Goal: Communication & Community: Ask a question

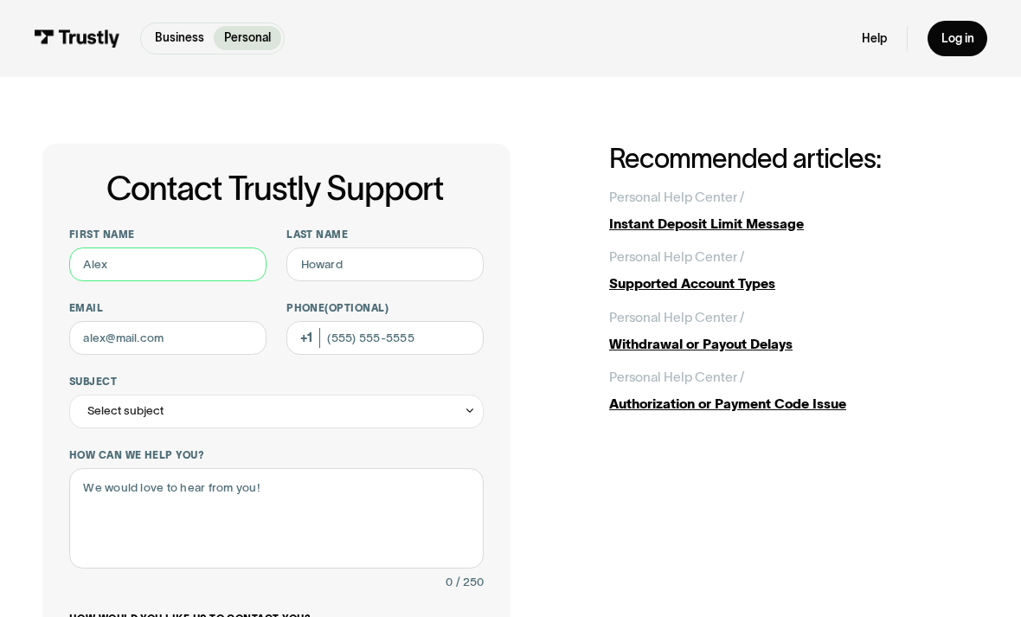
click at [209, 254] on input "First name" at bounding box center [167, 265] width 197 height 34
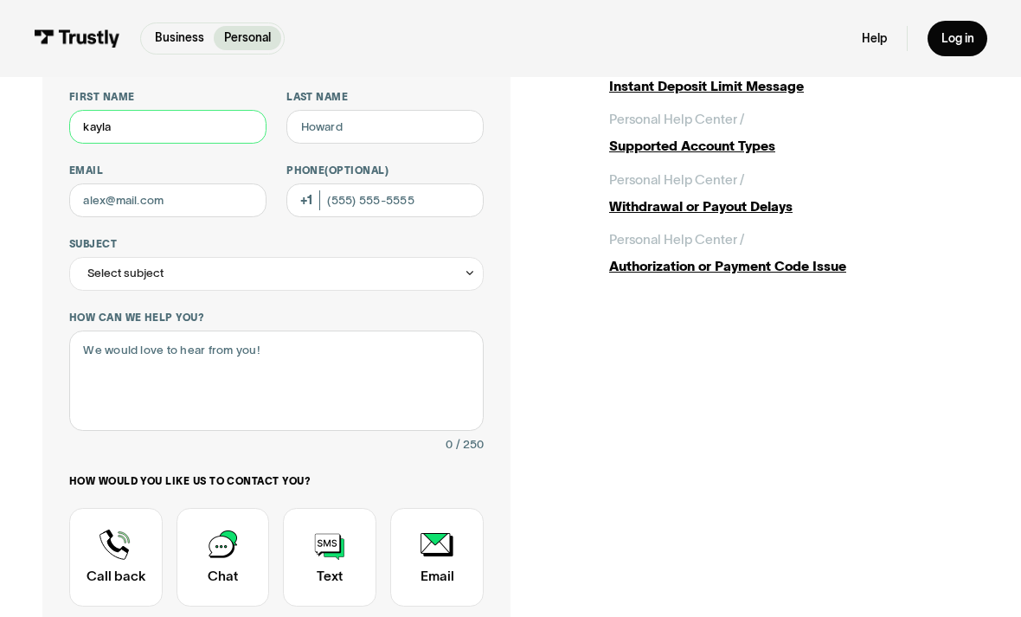
scroll to position [137, 0]
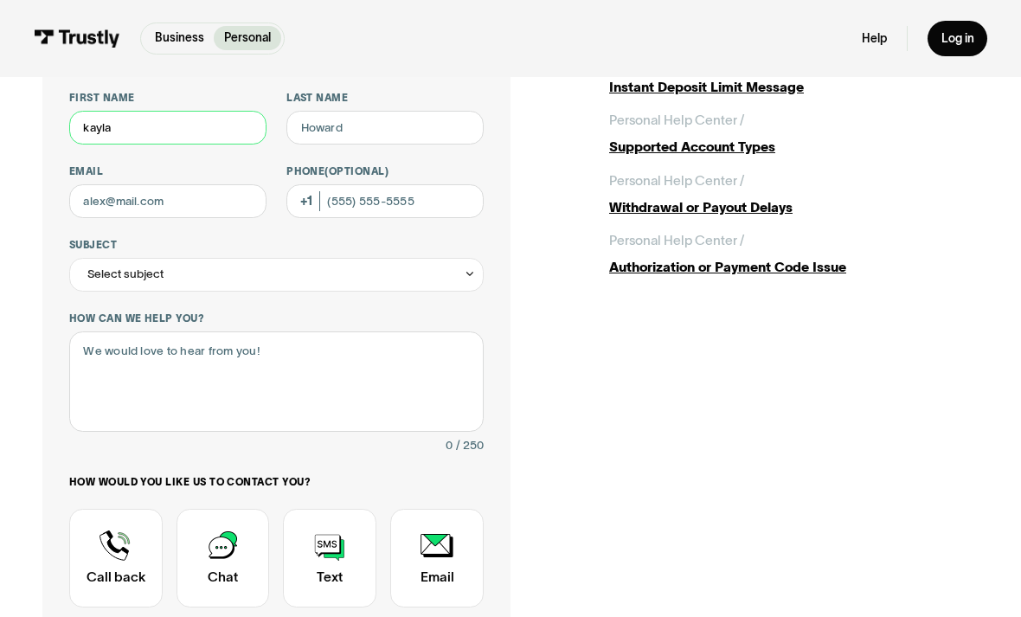
type input "kayla"
click at [389, 126] on input "Last name" at bounding box center [384, 128] width 197 height 34
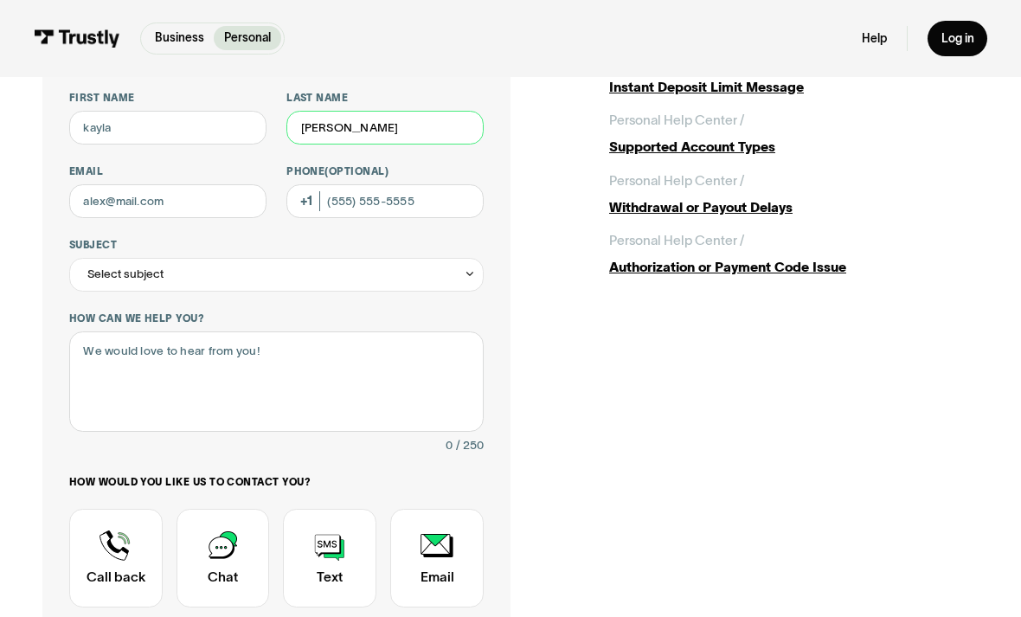
type input "[PERSON_NAME]"
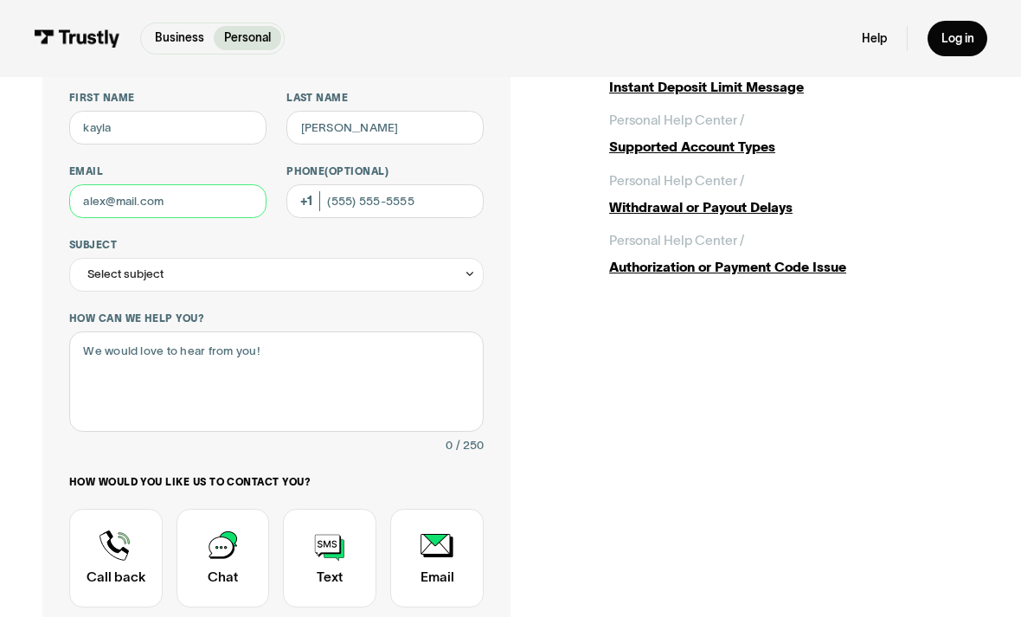
click at [201, 208] on input "Email" at bounding box center [167, 201] width 197 height 34
type input "[EMAIL_ADDRESS][DOMAIN_NAME]"
click at [481, 268] on div "Select subject" at bounding box center [276, 275] width 415 height 34
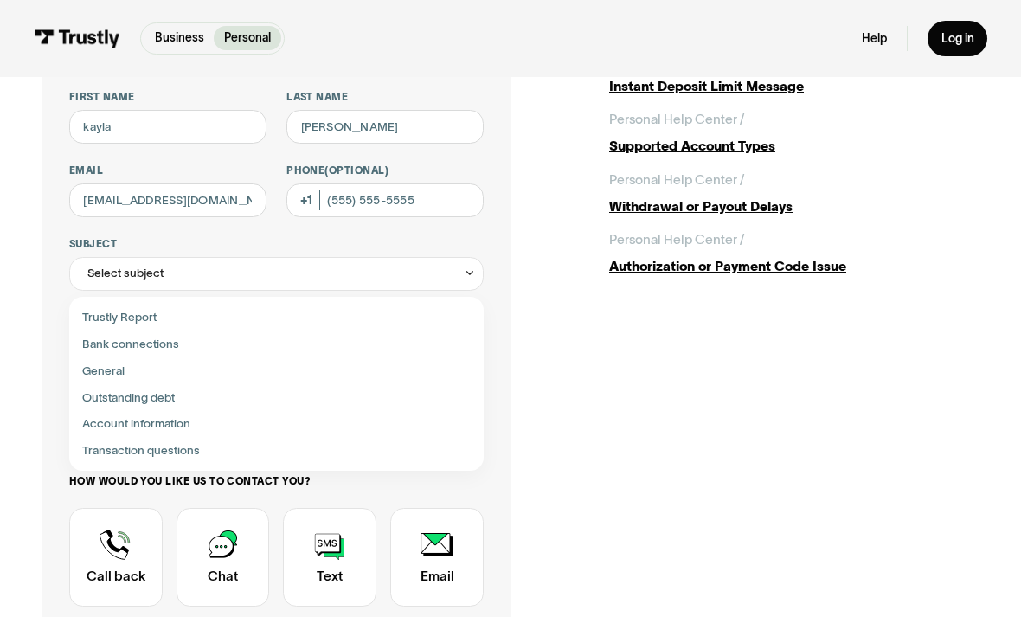
click at [183, 401] on div "Contact Trustly Support" at bounding box center [277, 398] width 402 height 27
type input "**********"
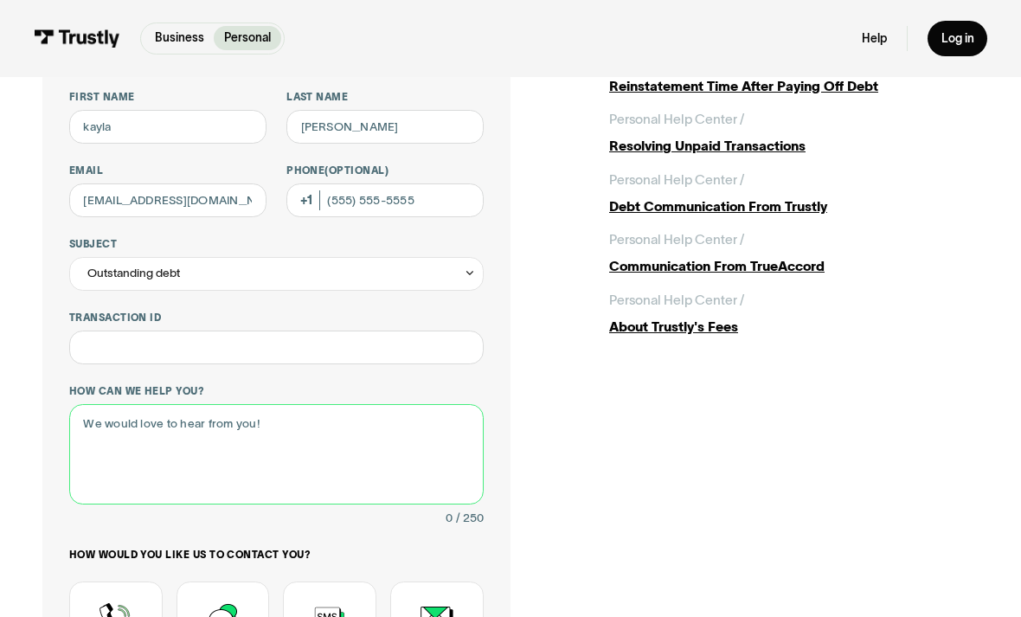
click at [245, 432] on textarea "How can we help you?" at bounding box center [276, 454] width 415 height 100
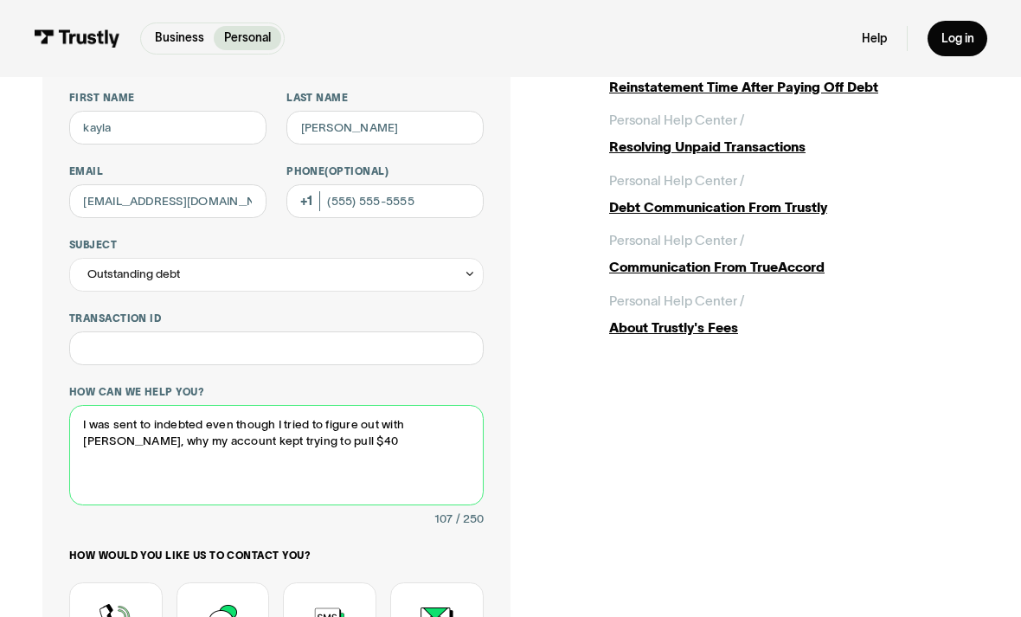
click at [240, 441] on textarea "I was sent to indebted even though I tried to figure out with [PERSON_NAME], wh…" at bounding box center [276, 455] width 415 height 100
click at [352, 441] on textarea "I was sent to indebted even though I tried to figure out with [PERSON_NAME], wh…" at bounding box center [276, 455] width 415 height 100
click at [213, 425] on textarea "I was sent to indebted even though I tried to figure out with [PERSON_NAME], wh…" at bounding box center [276, 455] width 415 height 100
click at [428, 437] on textarea "I was sent to indebted, even though I tried to figure out with [PERSON_NAME], w…" at bounding box center [276, 455] width 415 height 100
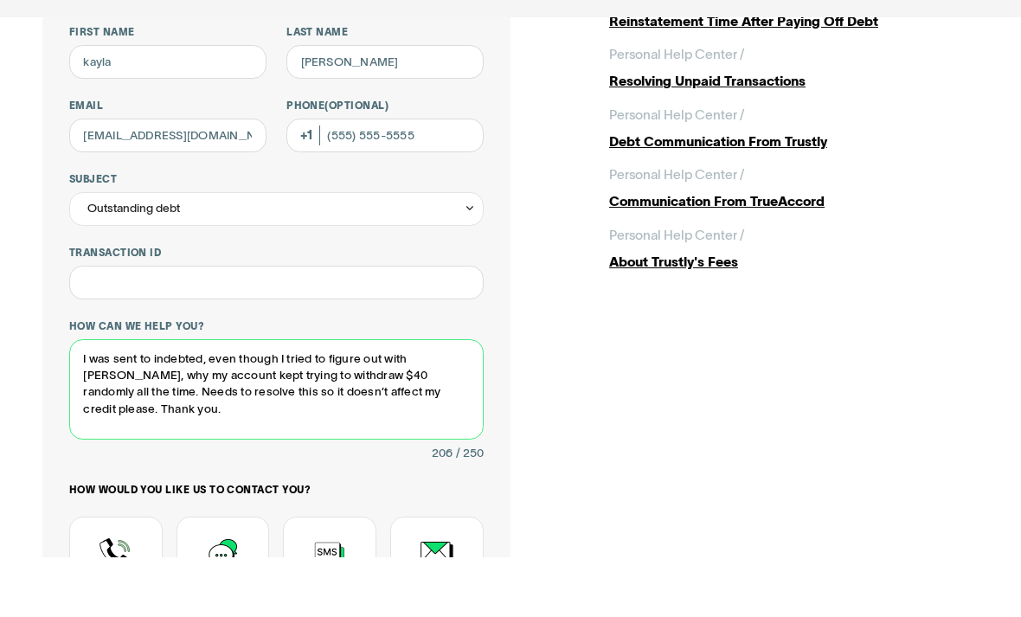
scroll to position [144, 0]
click at [210, 398] on textarea "I was sent to indebted, even though I tried to figure out with [PERSON_NAME], w…" at bounding box center [276, 448] width 415 height 100
click at [143, 398] on textarea "I was sent to indebted over $40 even though I tried to figure out with [PERSON_…" at bounding box center [276, 448] width 415 height 100
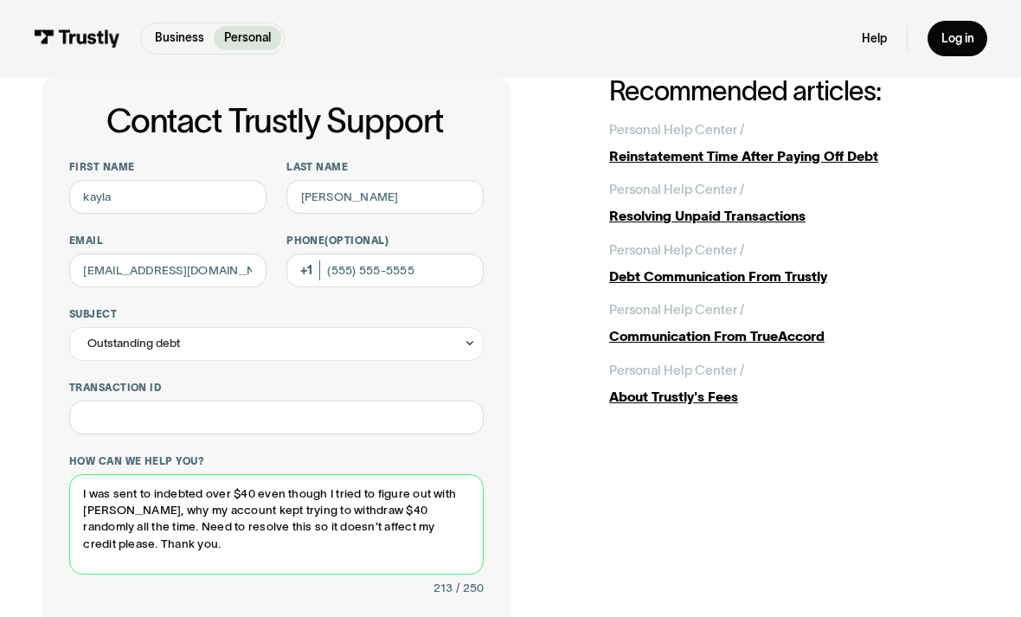
scroll to position [67, 0]
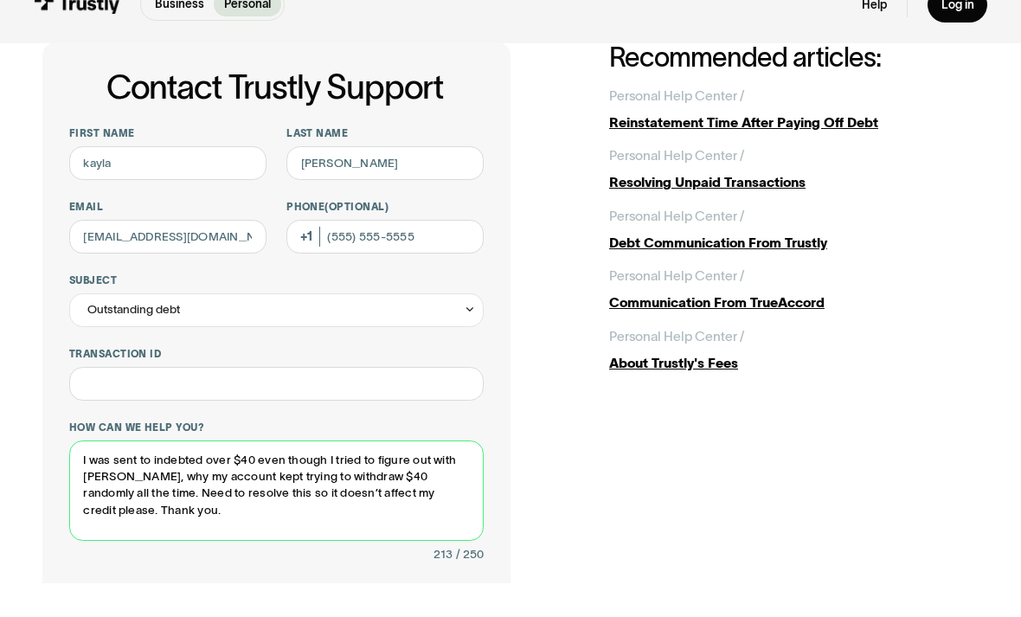
click at [170, 504] on textarea "I was sent to indebted over $40 even though I tried to figure out with [PERSON_…" at bounding box center [276, 525] width 415 height 100
click at [172, 505] on textarea "I was sent to indebted over $40 even though I tried to figure out with [PERSON_…" at bounding box center [276, 525] width 415 height 100
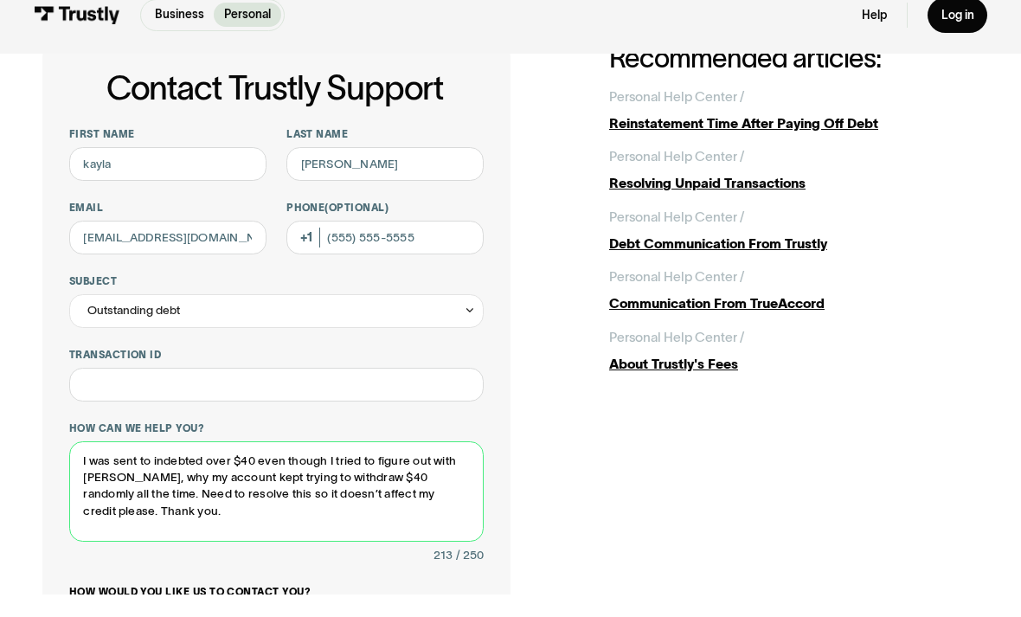
scroll to position [78, 0]
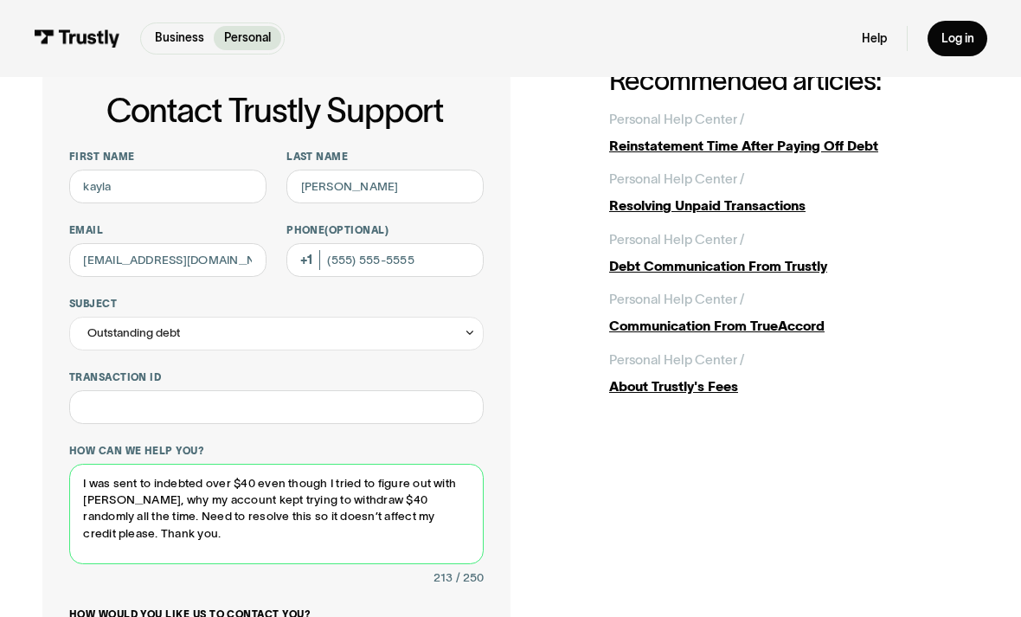
click at [422, 546] on textarea "I was sent to indebted over $40 even though I tried to figure out with [PERSON_…" at bounding box center [276, 514] width 415 height 100
click at [264, 536] on textarea "I was sent to indebted over $40 even though I tried to figure out with [PERSON_…" at bounding box center [276, 514] width 415 height 100
click at [280, 530] on textarea "I was sent to indebted over $40 even though I tried to figure out with [PERSON_…" at bounding box center [276, 514] width 415 height 100
click at [114, 505] on textarea "I was sent to indebted over $40 even though I tried to figure out with [PERSON_…" at bounding box center [276, 514] width 415 height 100
click at [143, 533] on textarea "I was sent to indebted over $40 even though I tried to figure out with [PERSON_…" at bounding box center [276, 514] width 415 height 100
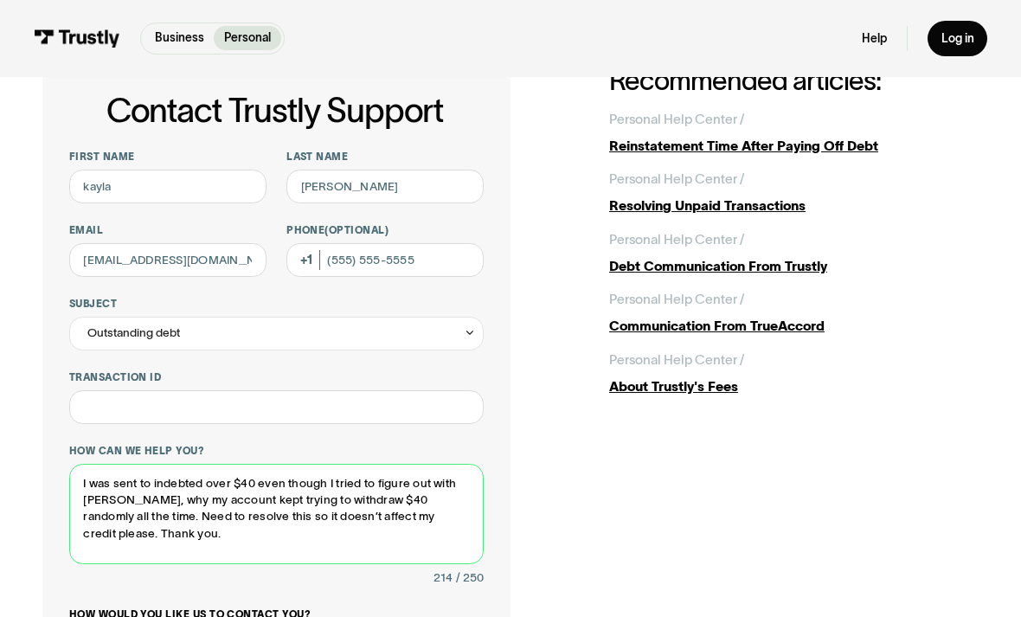
click at [397, 522] on textarea "I was sent to indebted over $40 even though I tried to figure out with [PERSON_…" at bounding box center [276, 514] width 415 height 100
click at [392, 524] on textarea "I was sent to indebted over $40 even though I tried to figure out with [PERSON_…" at bounding box center [276, 514] width 415 height 100
click at [323, 548] on textarea "I was sent to indebted over $40 even though I tried to figure out with [PERSON_…" at bounding box center [276, 514] width 415 height 100
click at [412, 522] on textarea "I was sent to indebted over $40 even though I tried to figure out with [PERSON_…" at bounding box center [276, 514] width 415 height 100
click at [426, 509] on textarea "I was sent to indebted over $40 even though I tried to figure out with [PERSON_…" at bounding box center [276, 514] width 415 height 100
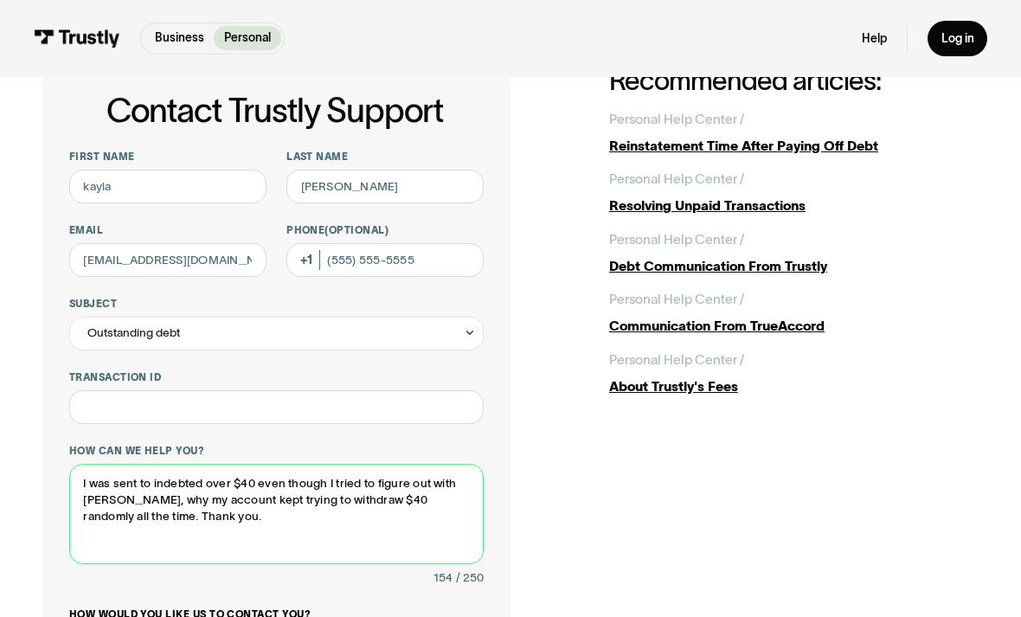
click at [425, 479] on textarea "I was sent to indebted over $40 even though I tried to figure out with [PERSON_…" at bounding box center [276, 514] width 415 height 100
click at [203, 507] on textarea "I was sent to indebted over $40 even though I tried to figure out beforehand wi…" at bounding box center [276, 514] width 415 height 100
click at [306, 504] on textarea "I was sent to indebted over $40 even though I tried to figure out beforehand wi…" at bounding box center [276, 514] width 415 height 100
click at [299, 511] on textarea "I was sent to indebted over $40 even though I tried to figure out beforehand wi…" at bounding box center [276, 514] width 415 height 100
click at [137, 522] on textarea "I was sent to indebted over $40 even though I tried to figure out beforehand wi…" at bounding box center [276, 514] width 415 height 100
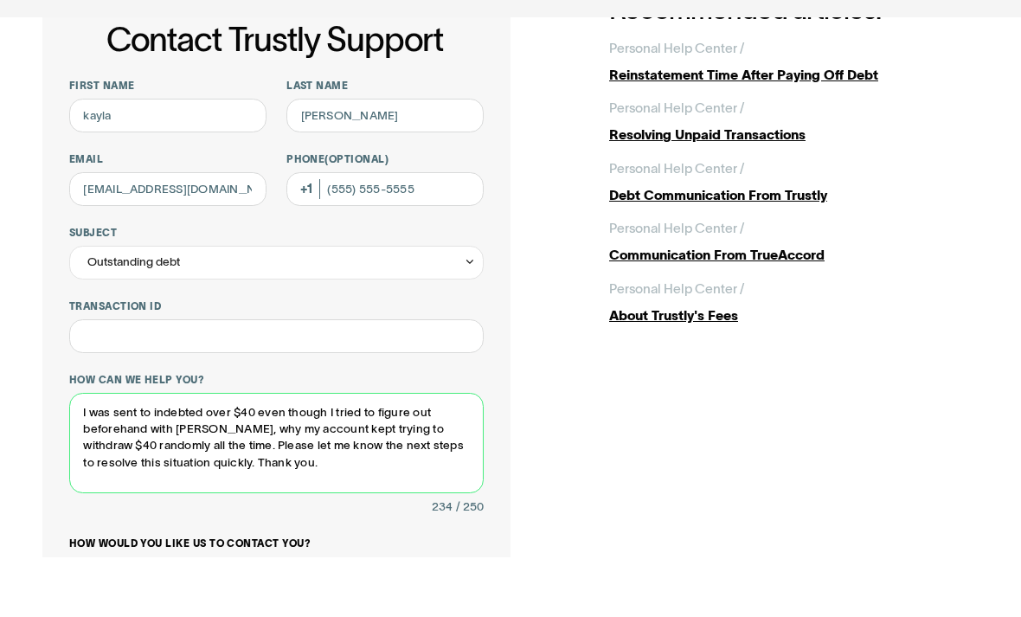
scroll to position [100, 0]
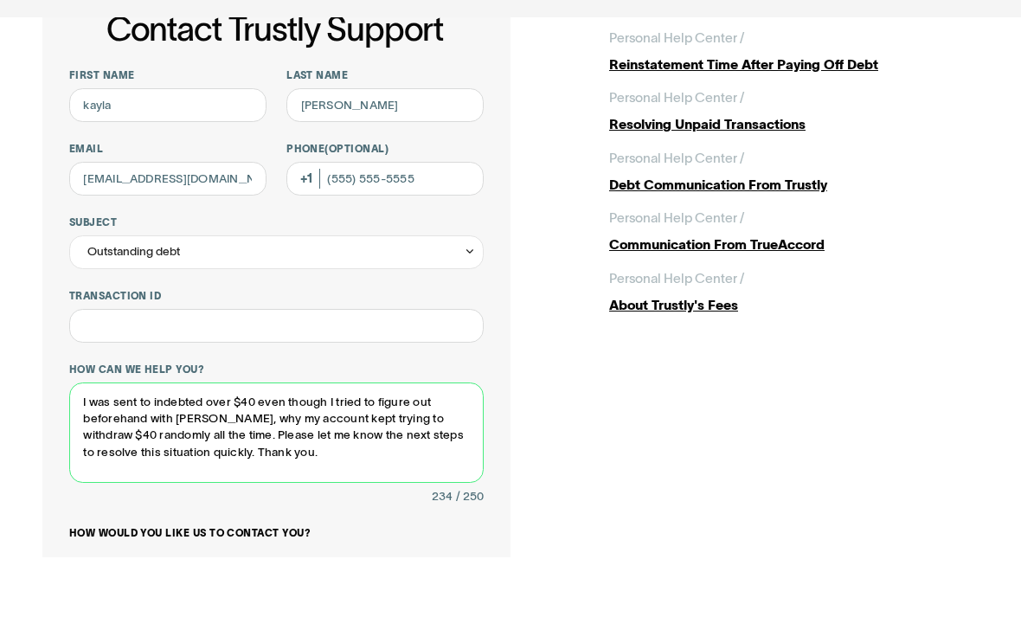
click at [284, 442] on textarea "I was sent to indebted over $40 even though I tried to figure out beforehand wi…" at bounding box center [276, 492] width 415 height 100
click at [328, 442] on textarea "I was sent to indebted over $40 even though I tried to figure out beforehand wi…" at bounding box center [276, 492] width 415 height 100
click at [301, 442] on textarea "I was sent to indebted over $40 even though I tried to figure out beforehand wi…" at bounding box center [276, 492] width 415 height 100
click at [393, 442] on textarea "I was sent to indebted over $40 even though I tried to figure out beforehand wi…" at bounding box center [276, 492] width 415 height 100
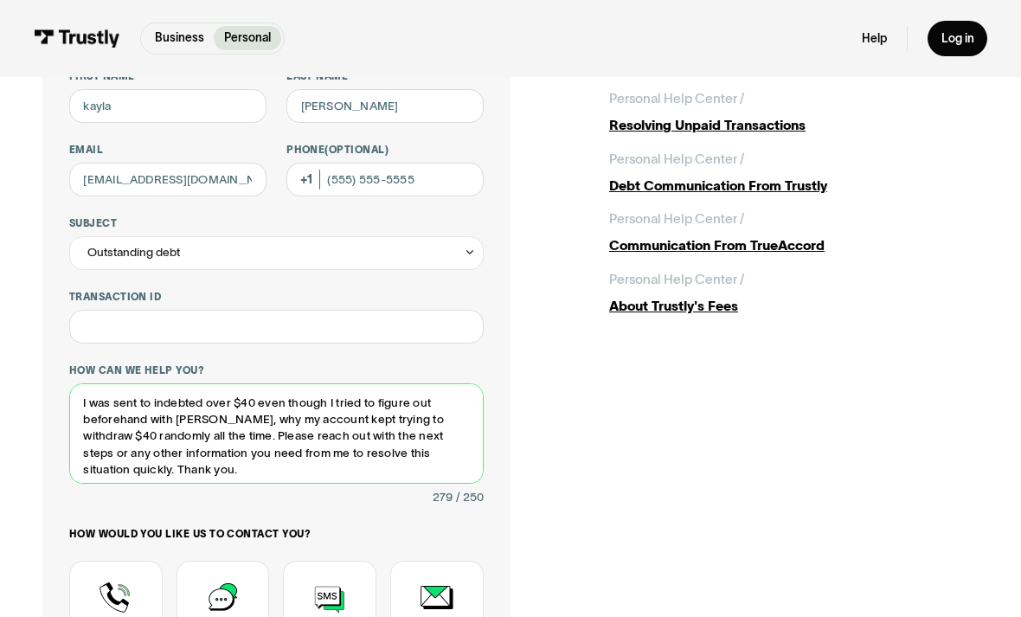
scroll to position [158, 0]
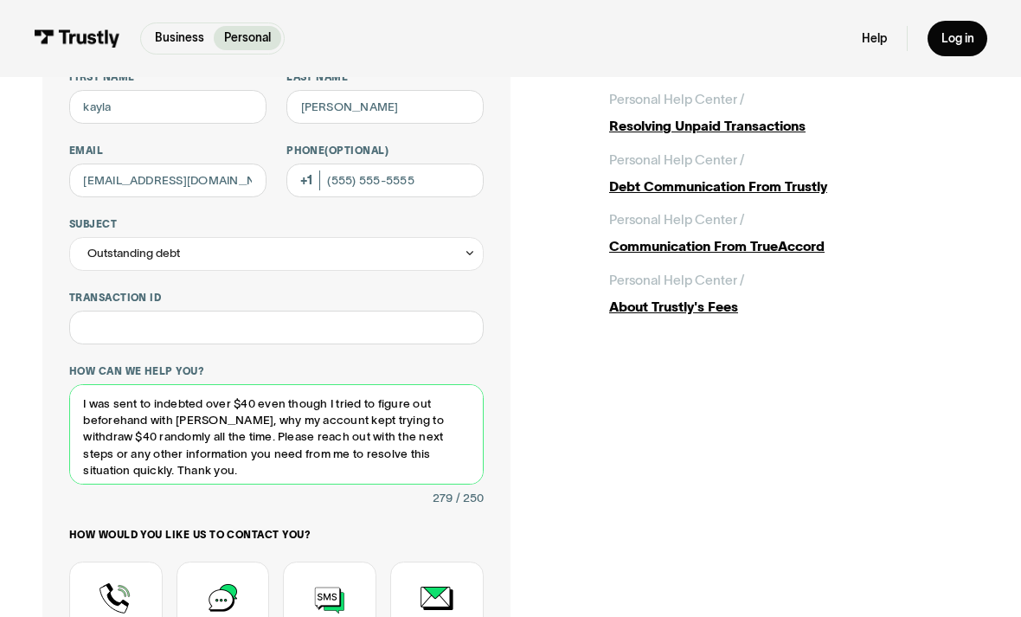
click at [138, 466] on textarea "I was sent to indebted over $40 even though I tried to figure out beforehand wi…" at bounding box center [276, 434] width 415 height 100
click at [144, 467] on textarea "I was sent to indebted over $40 even though I tried to figure out beforehand wi…" at bounding box center [276, 434] width 415 height 100
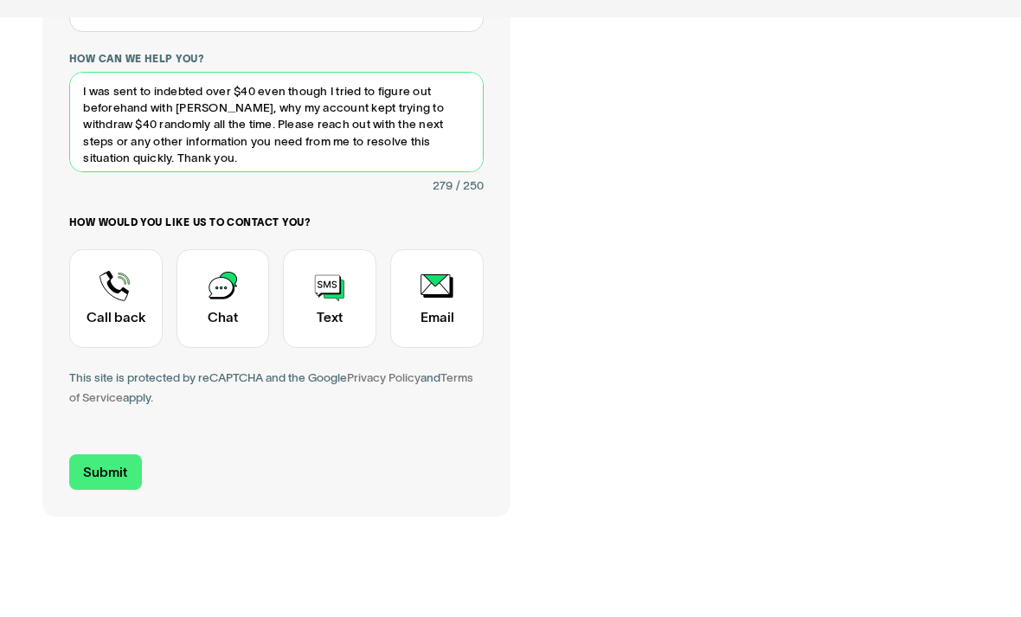
scroll to position [419, 0]
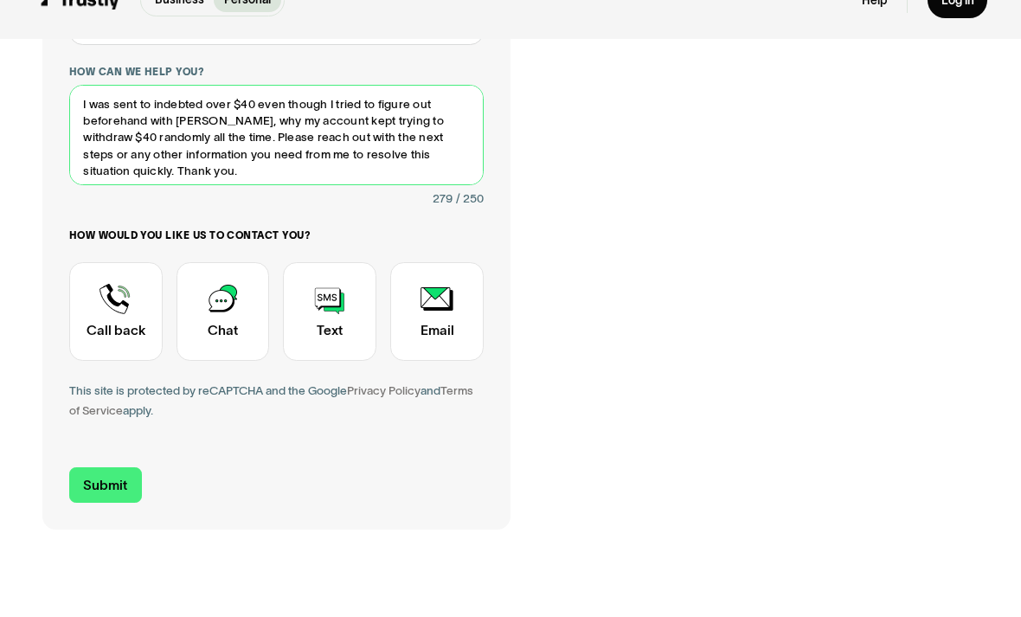
type textarea "I was sent to indebted over $40 even though I tried to figure out beforehand wi…"
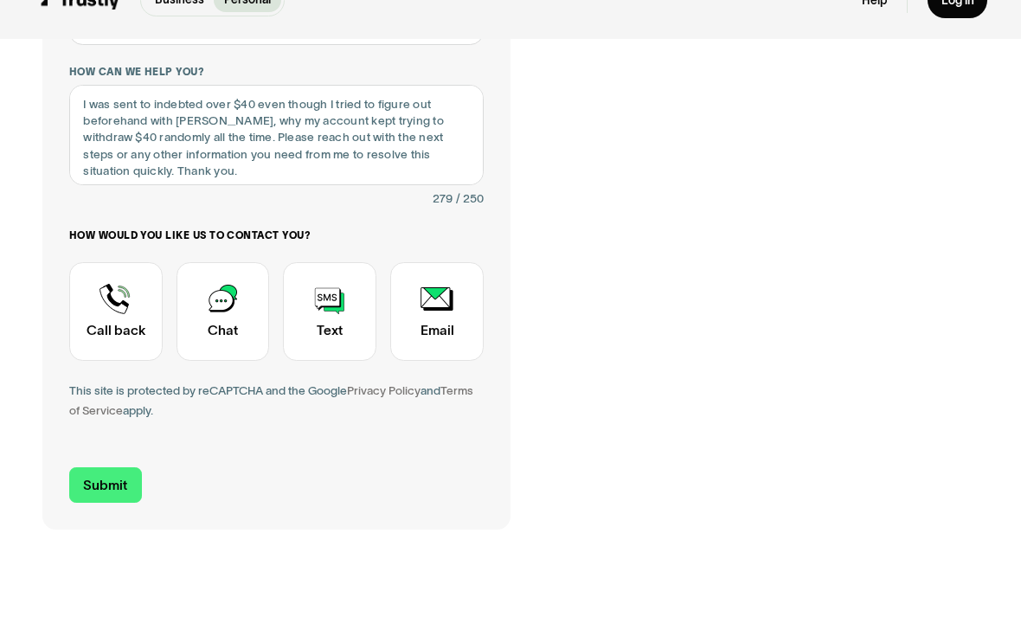
click at [447, 336] on div "Contact Trustly Support" at bounding box center [436, 349] width 93 height 98
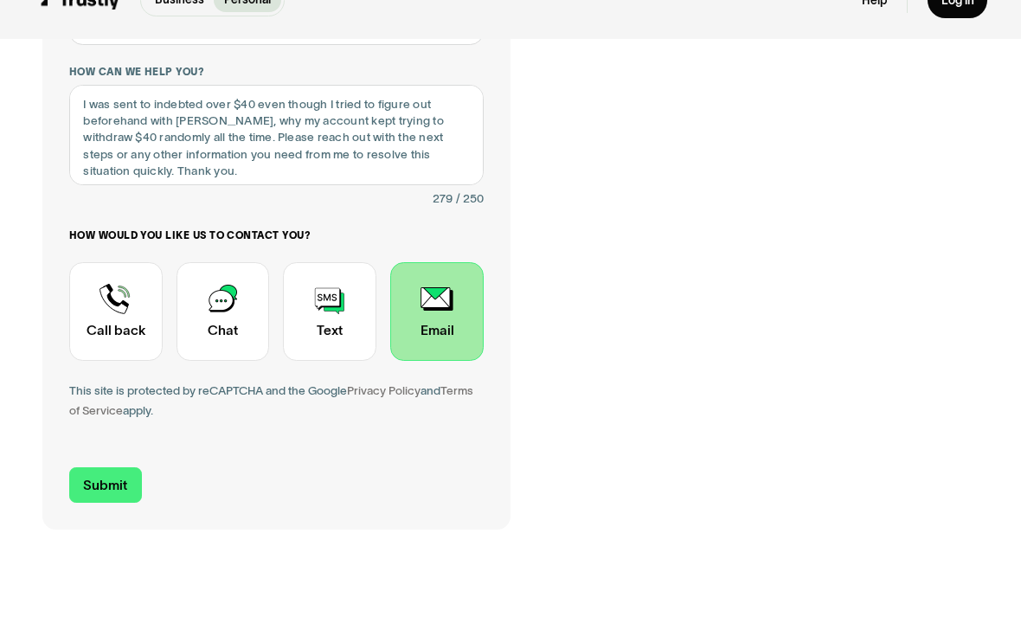
scroll to position [457, 0]
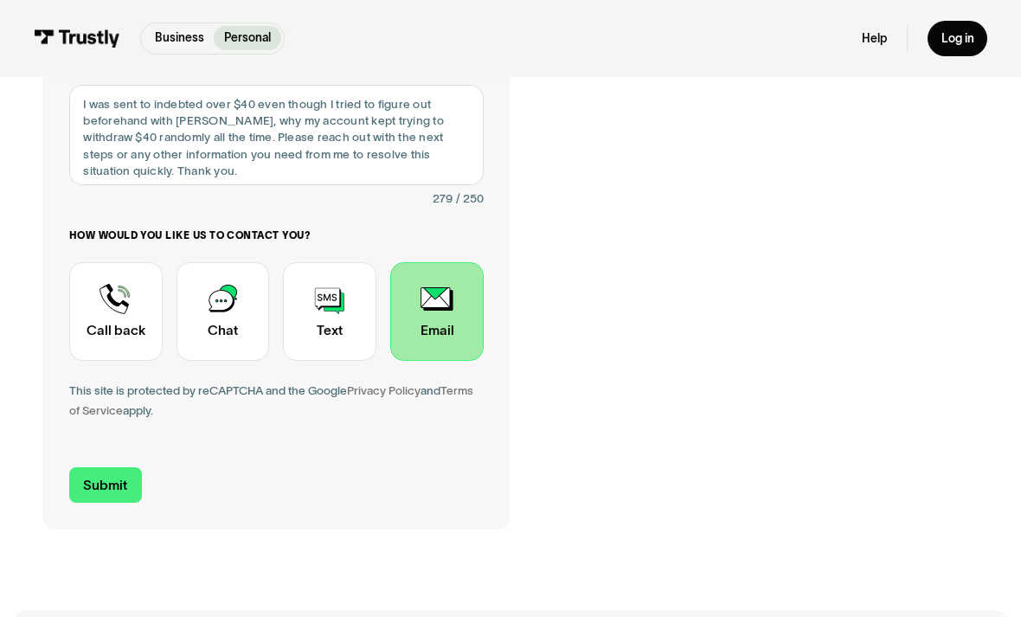
click at [127, 482] on input "Submit" at bounding box center [105, 484] width 73 height 35
